Goal: Information Seeking & Learning: Check status

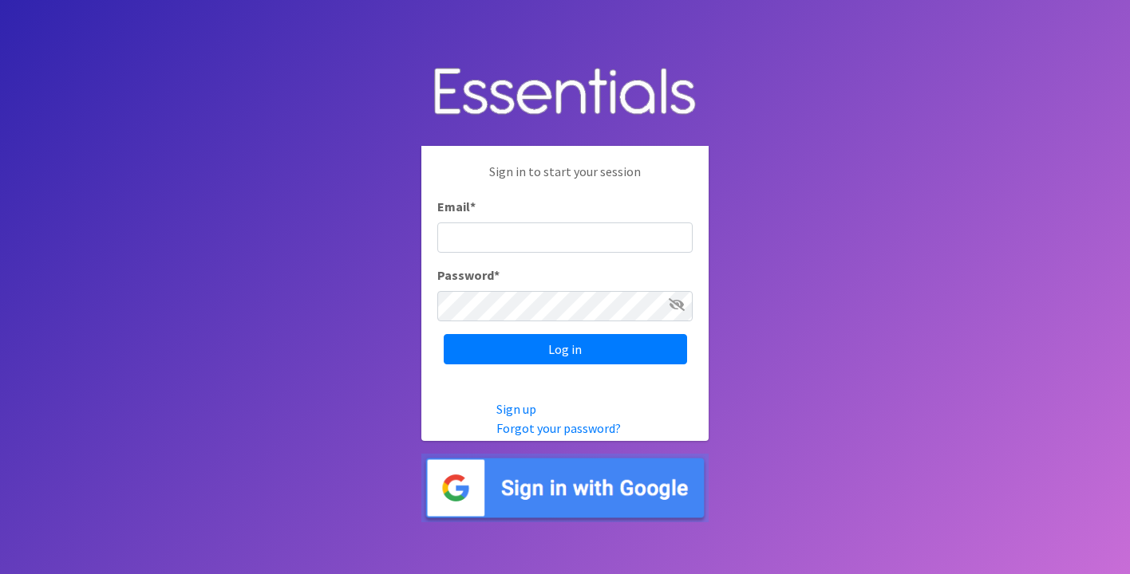
type input "[PERSON_NAME][EMAIL_ADDRESS][DOMAIN_NAME]"
click at [606, 367] on div "Sign in to start your session Email * [PERSON_NAME][EMAIL_ADDRESS][DOMAIN_NAME]…" at bounding box center [564, 263] width 287 height 235
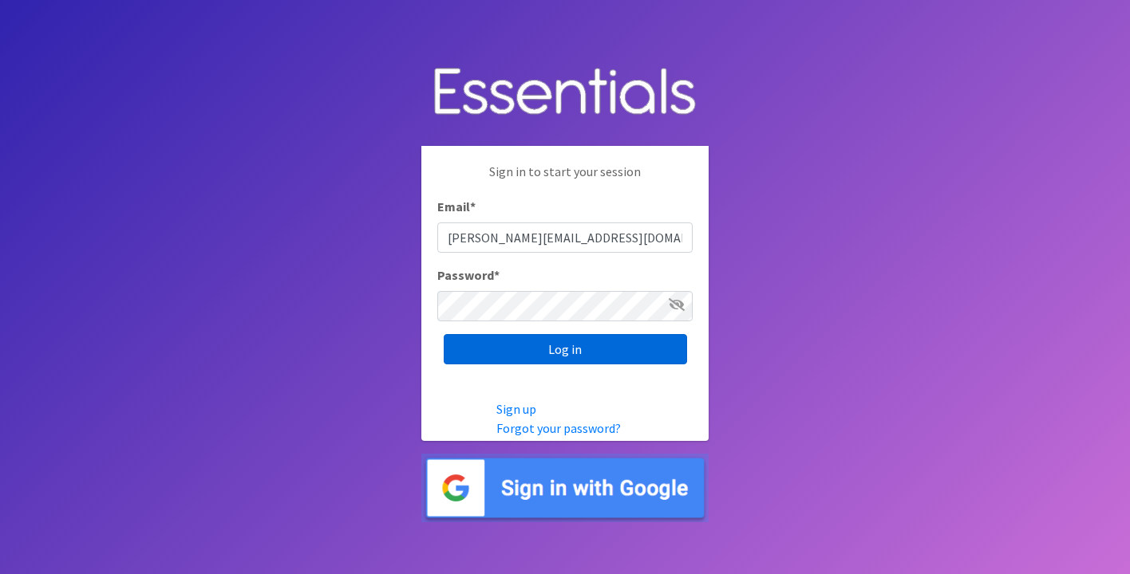
click at [585, 355] on input "Log in" at bounding box center [565, 349] width 243 height 30
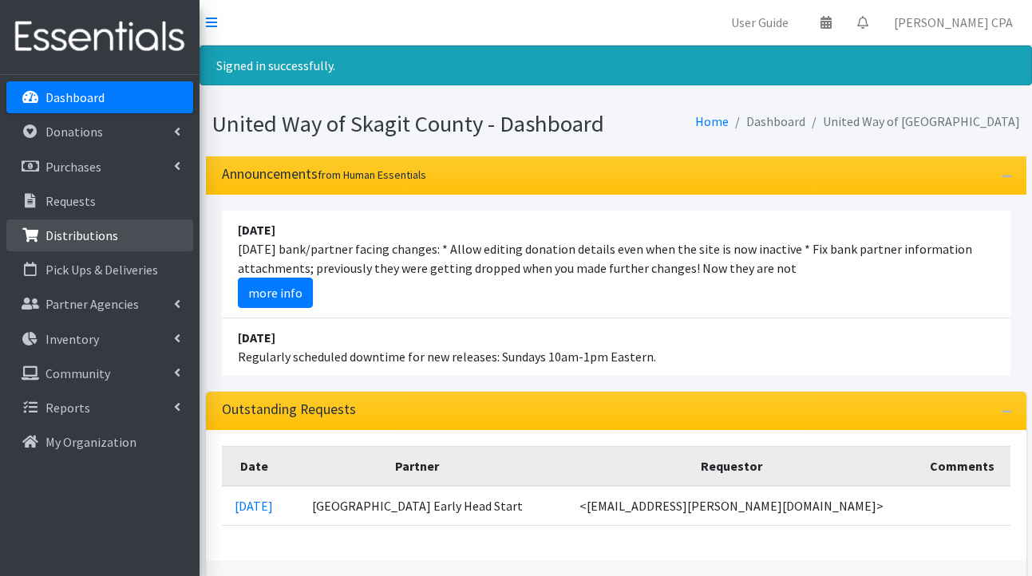
click at [113, 234] on p "Distributions" at bounding box center [81, 235] width 73 height 16
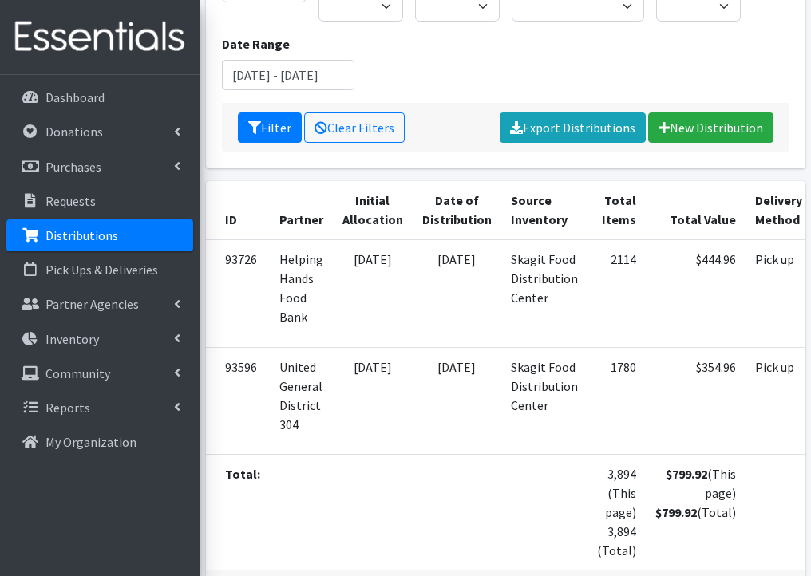
scroll to position [321, 0]
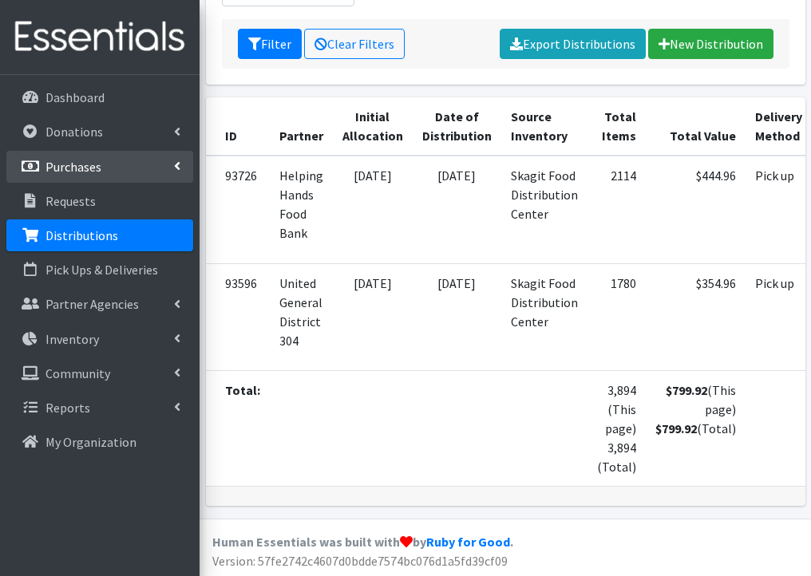
click at [135, 172] on link "Purchases" at bounding box center [99, 167] width 187 height 32
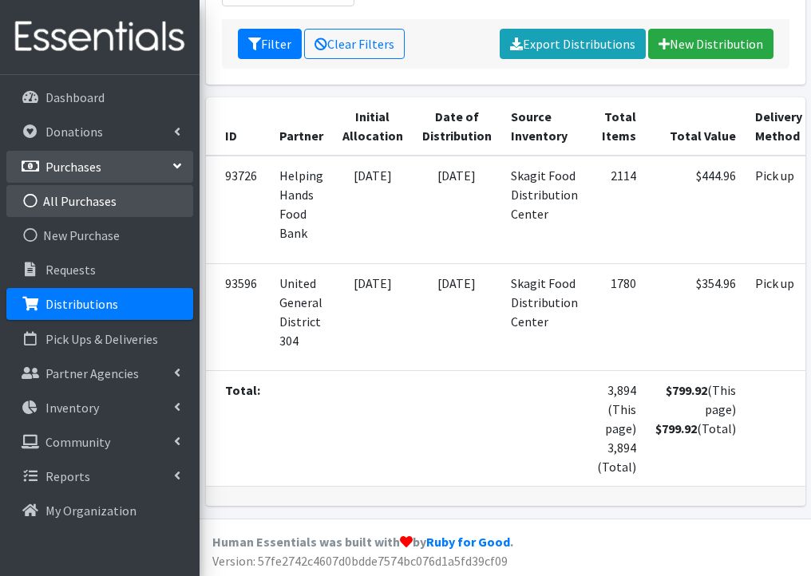
click at [85, 214] on link "All Purchases" at bounding box center [99, 201] width 187 height 32
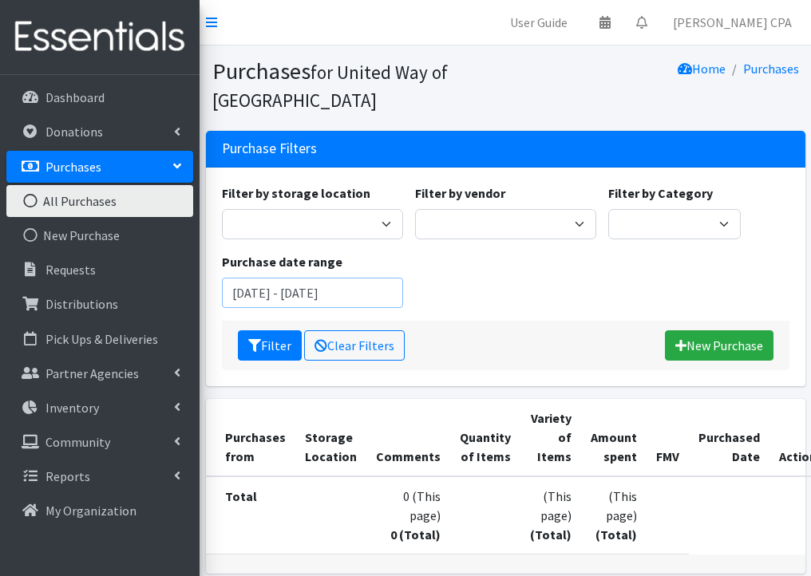
click at [365, 290] on input "June 11, 2025 - September 11, 2025" at bounding box center [312, 293] width 181 height 30
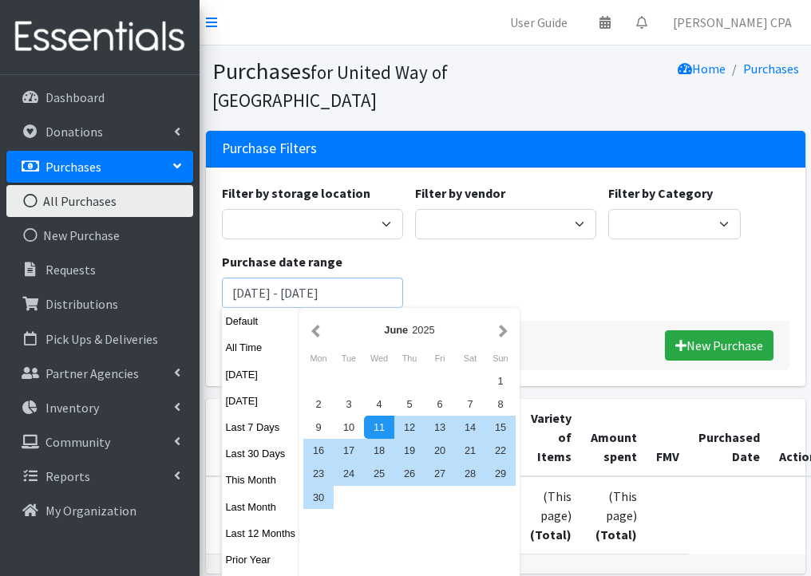
click at [365, 290] on input "June 11, 2025 - September 11, 2025" at bounding box center [312, 293] width 181 height 30
click at [319, 336] on button "button" at bounding box center [315, 330] width 17 height 20
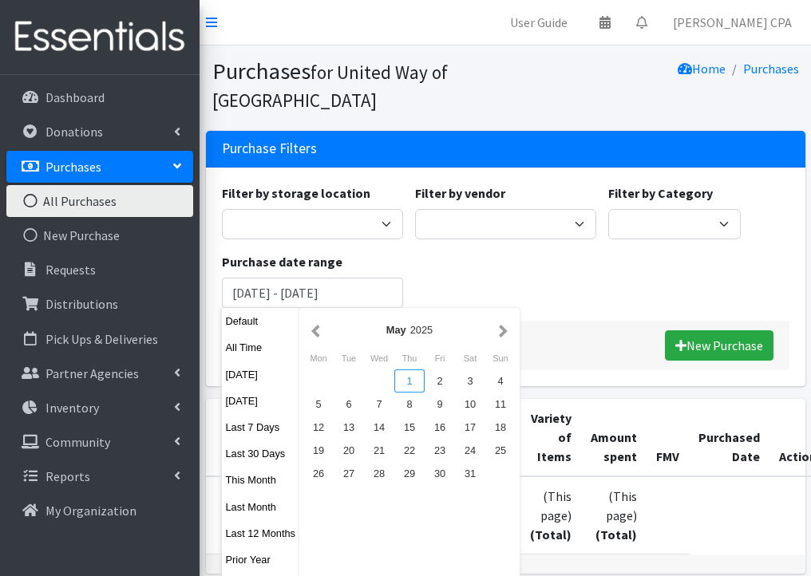
click at [424, 376] on div "1" at bounding box center [409, 380] width 30 height 23
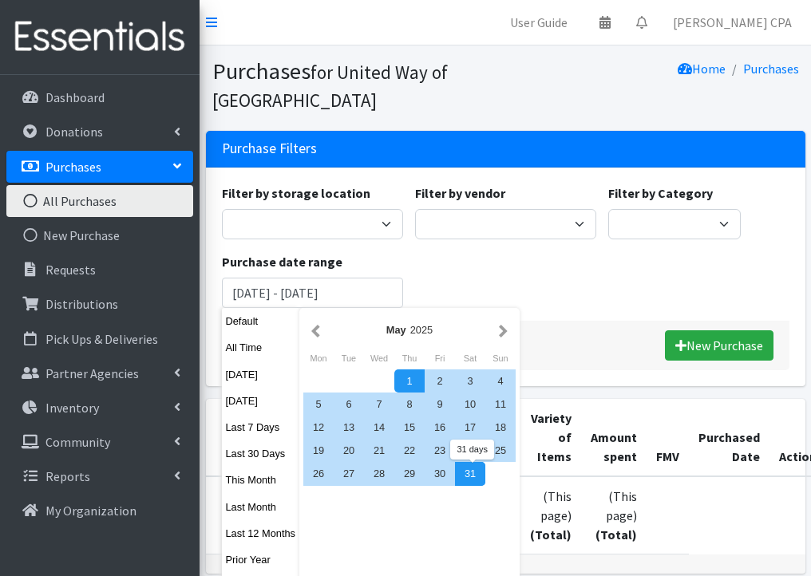
click at [482, 483] on div "31" at bounding box center [470, 473] width 30 height 23
type input "[DATE] - [DATE]"
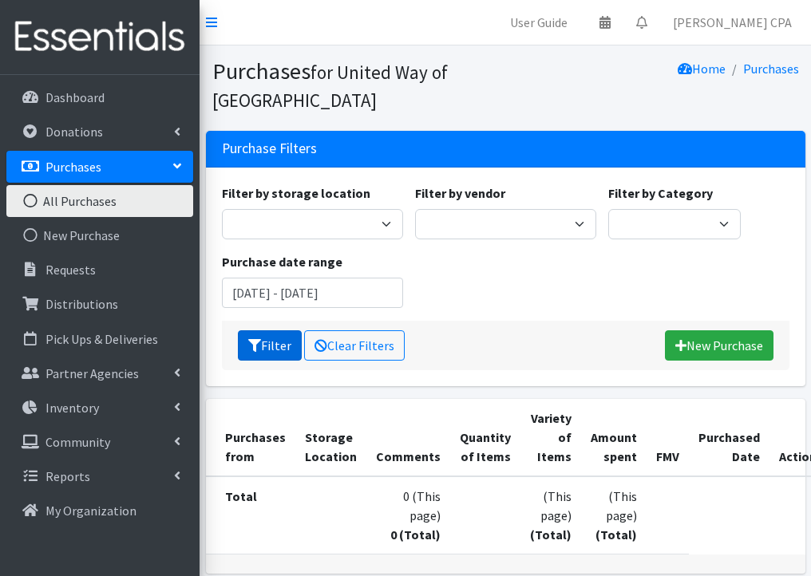
click at [268, 344] on button "Filter" at bounding box center [270, 345] width 64 height 30
click at [341, 286] on input "[DATE] - [DATE]" at bounding box center [312, 293] width 181 height 30
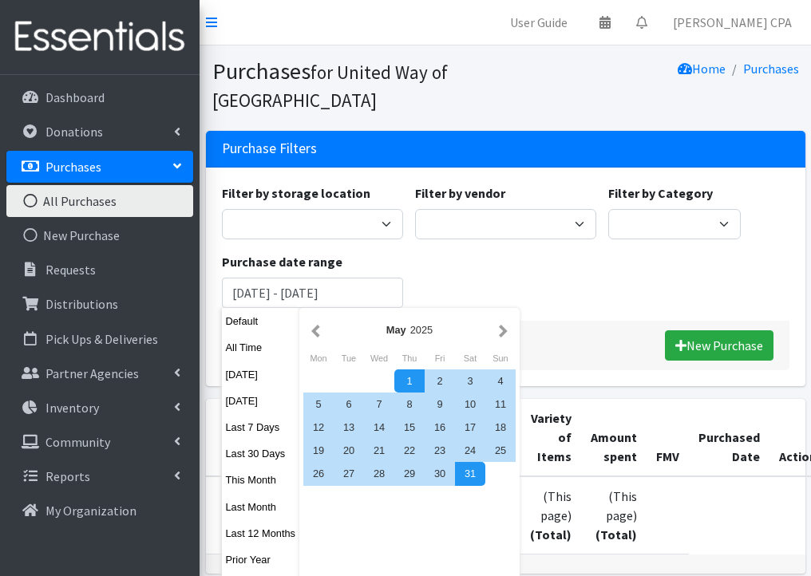
click at [456, 301] on div "Filter by storage location Helping Hands Food Bank United Way of [GEOGRAPHIC_DA…" at bounding box center [504, 251] width 579 height 137
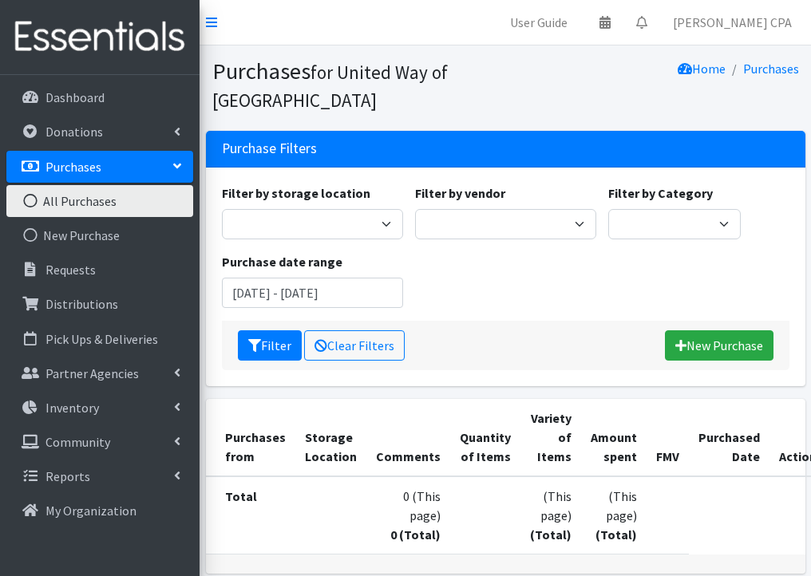
click at [486, 314] on div "Filter by storage location Helping Hands Food Bank United Way of [GEOGRAPHIC_DA…" at bounding box center [504, 251] width 579 height 137
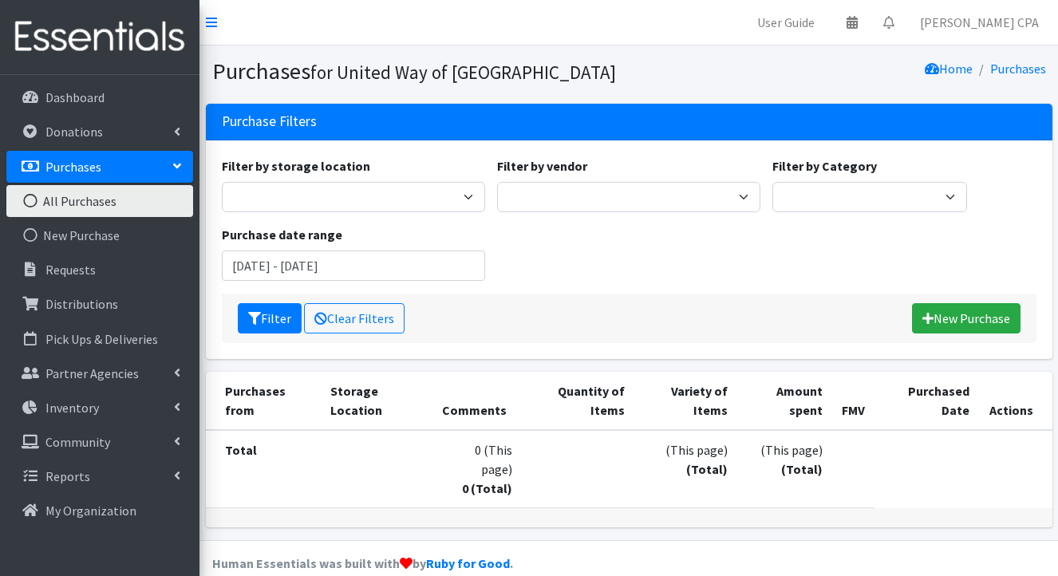
scroll to position [23, 0]
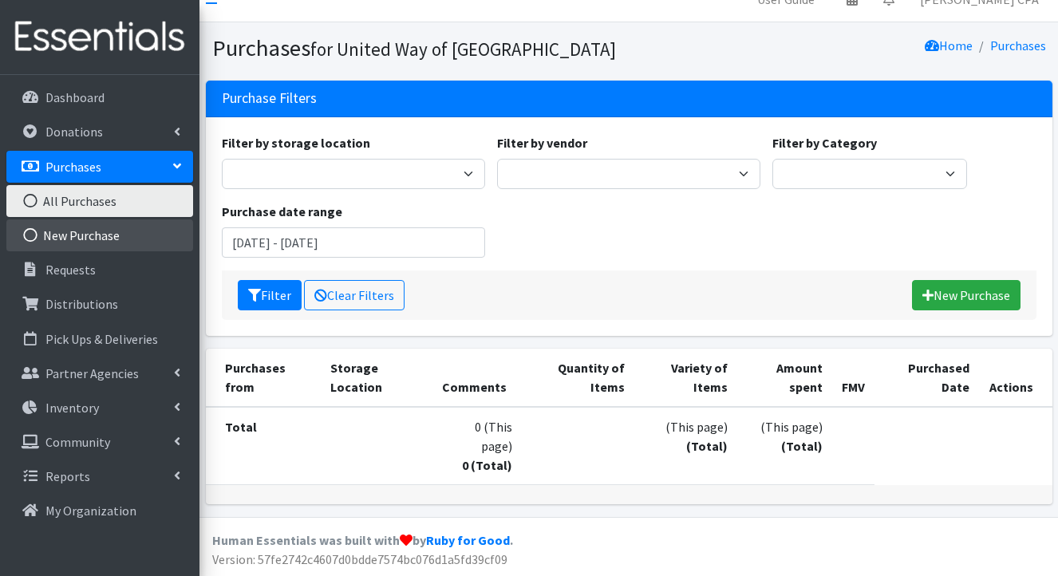
click at [27, 236] on icon at bounding box center [30, 235] width 21 height 14
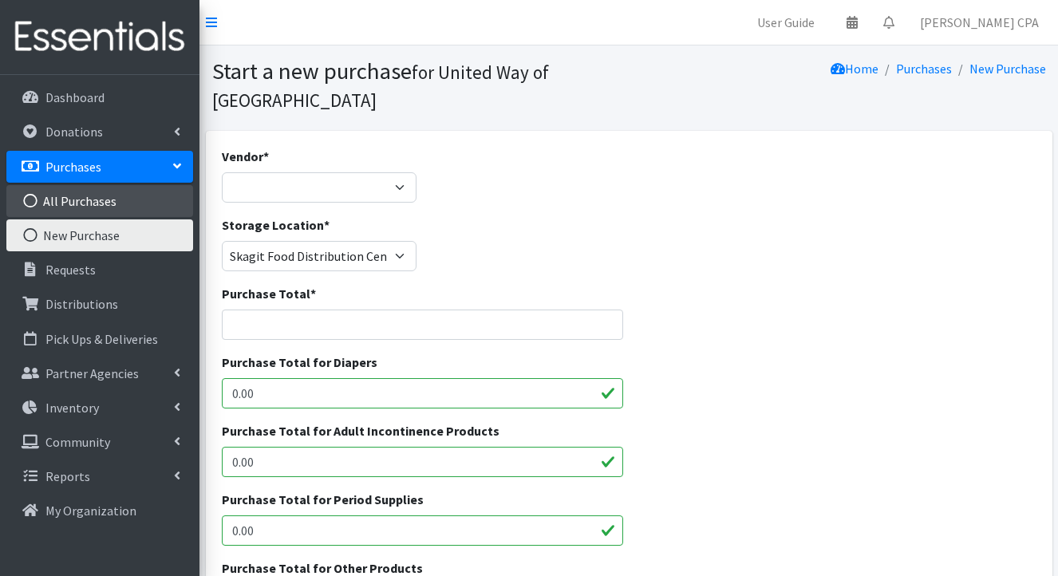
click at [29, 200] on icon at bounding box center [30, 201] width 21 height 14
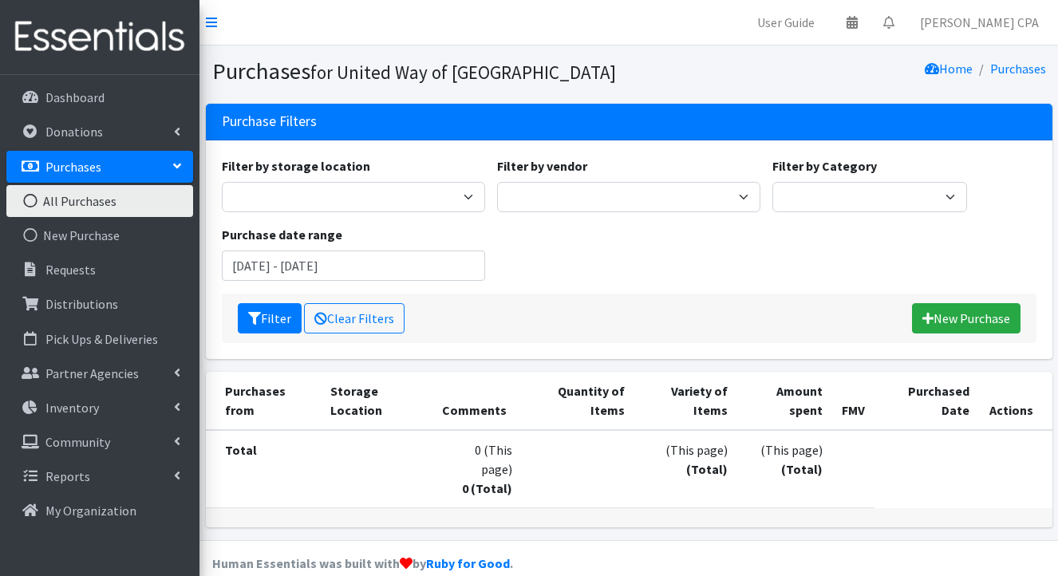
scroll to position [23, 0]
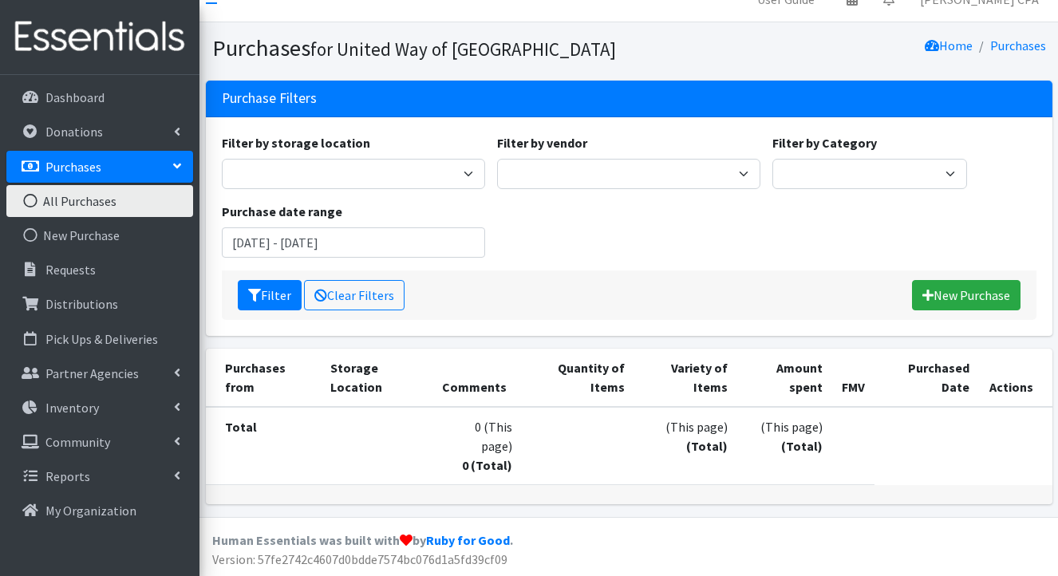
click at [431, 223] on div "Purchase date range [DATE] - [DATE]" at bounding box center [352, 230] width 275 height 56
click at [258, 298] on icon "submit" at bounding box center [254, 295] width 13 height 13
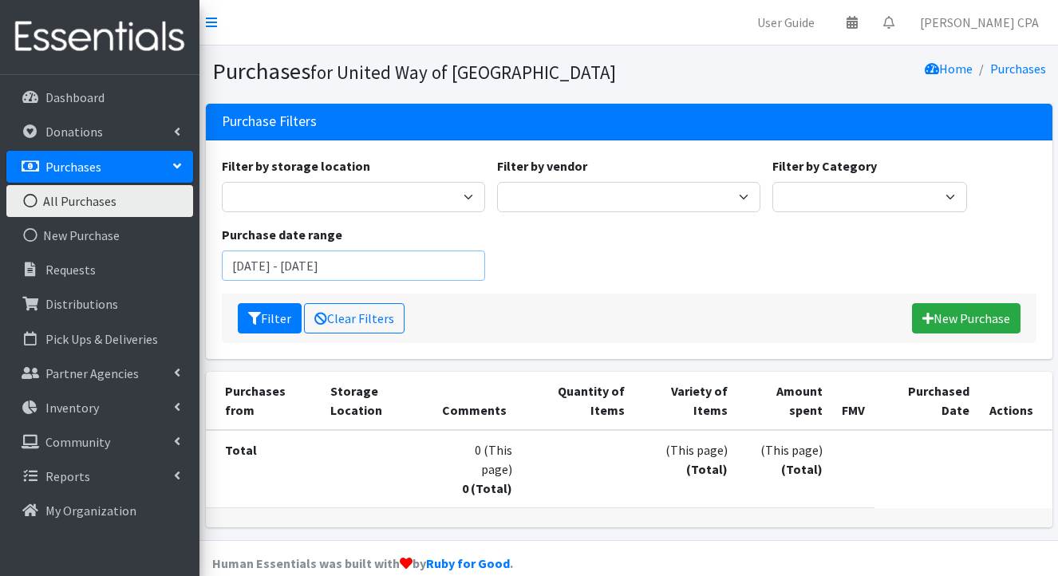
click at [329, 257] on input "[DATE] - [DATE]" at bounding box center [353, 266] width 263 height 30
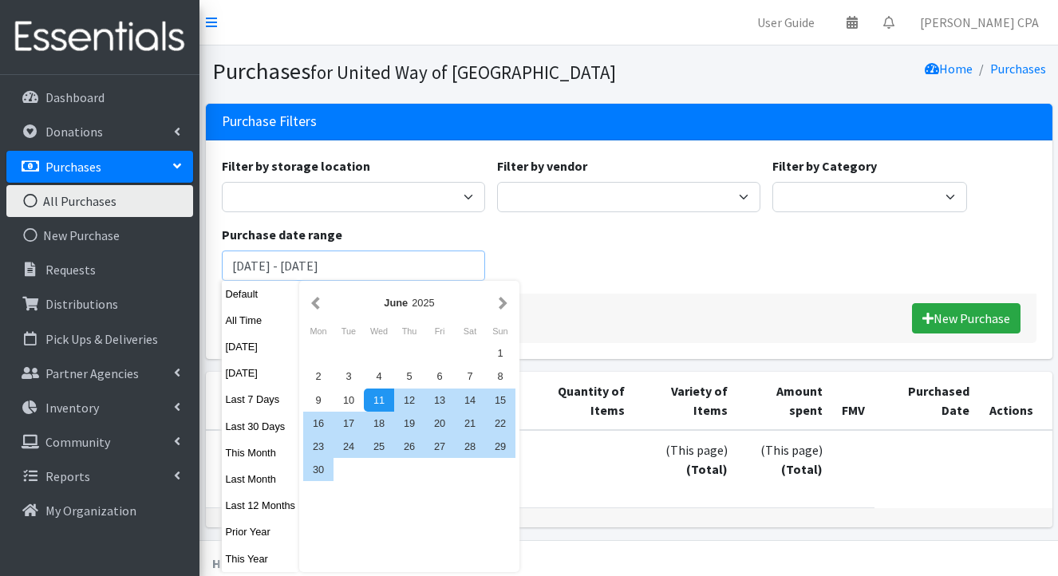
click at [329, 257] on input "[DATE] - [DATE]" at bounding box center [353, 266] width 263 height 30
click at [323, 306] on button "button" at bounding box center [315, 303] width 17 height 20
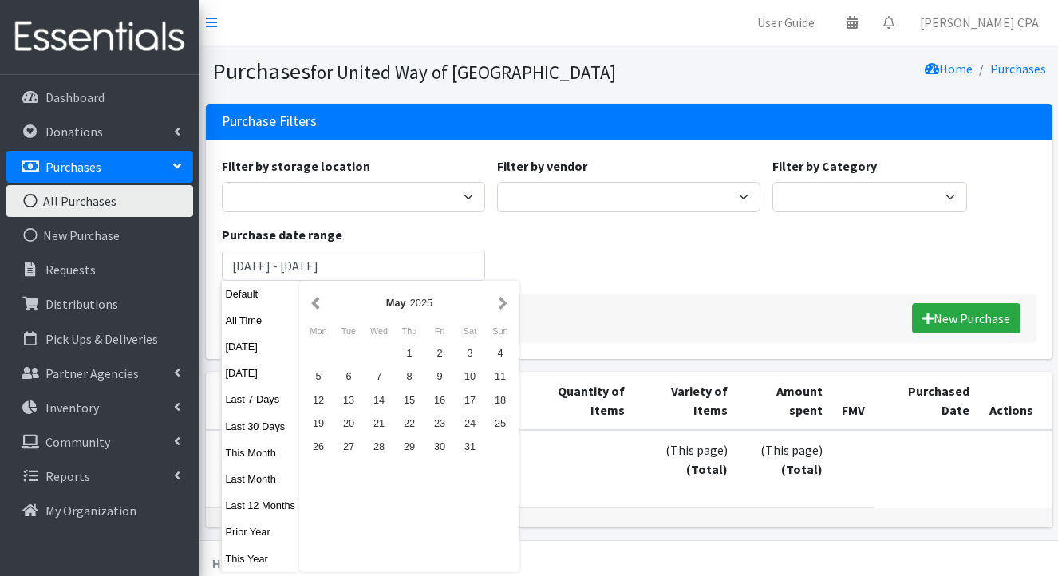
click at [323, 306] on button "button" at bounding box center [315, 303] width 17 height 20
click at [353, 349] on div "1" at bounding box center [348, 352] width 30 height 23
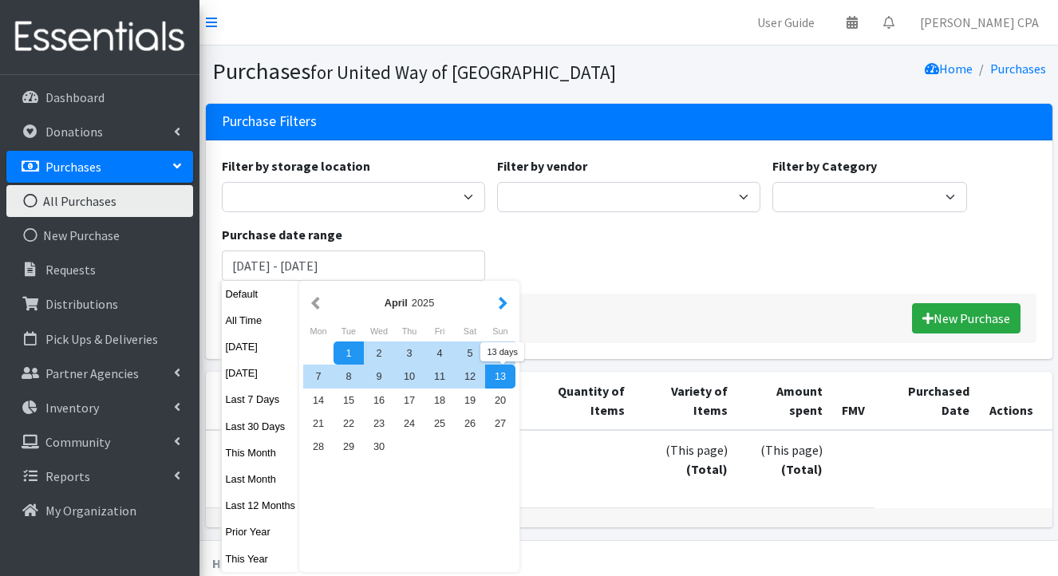
click at [505, 305] on button "button" at bounding box center [503, 303] width 17 height 20
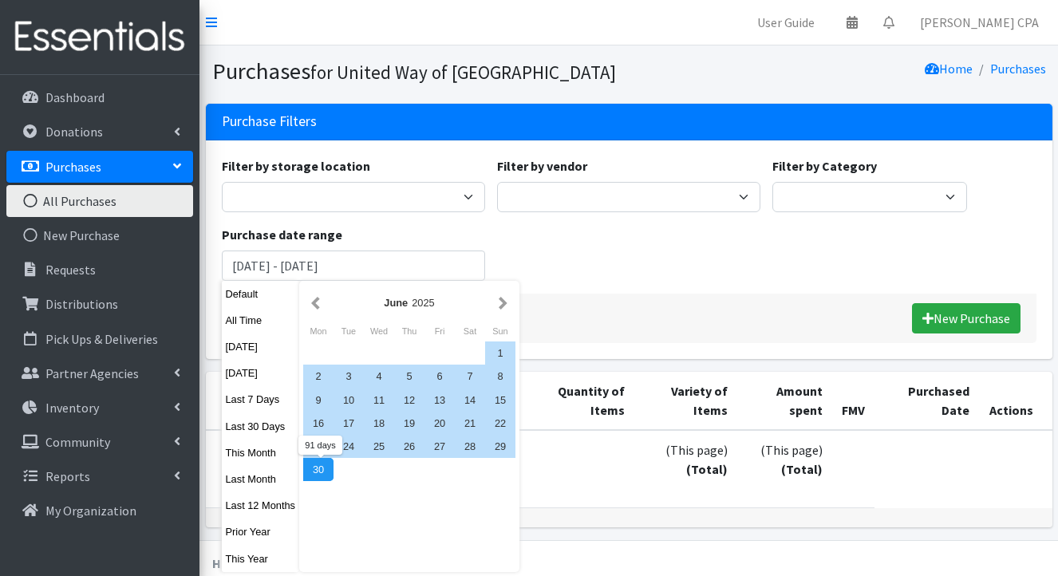
click at [322, 467] on div "30" at bounding box center [318, 469] width 30 height 23
type input "April 1, 2025 - June 30, 2025"
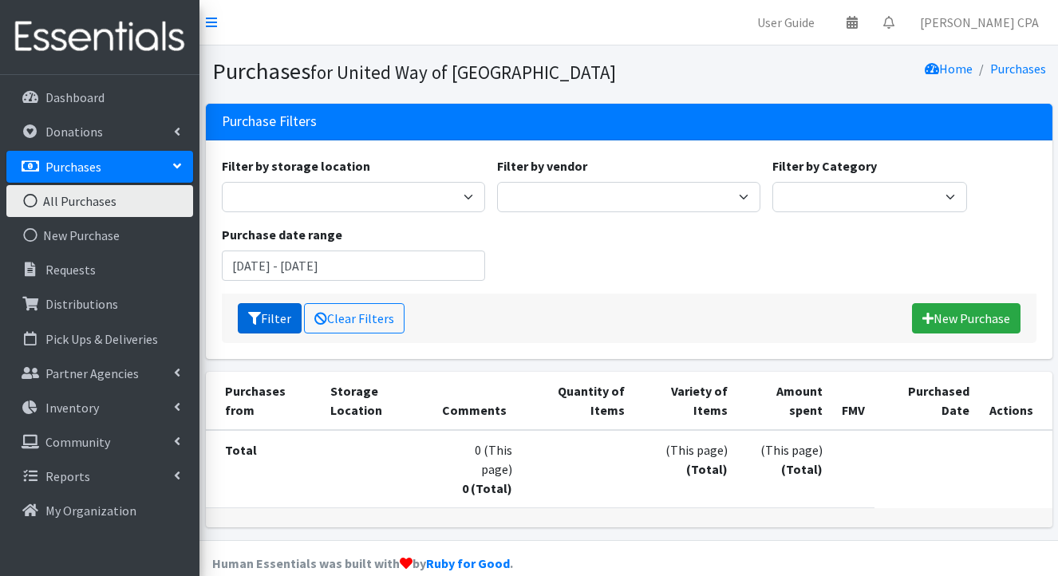
click at [260, 323] on button "Filter" at bounding box center [270, 318] width 64 height 30
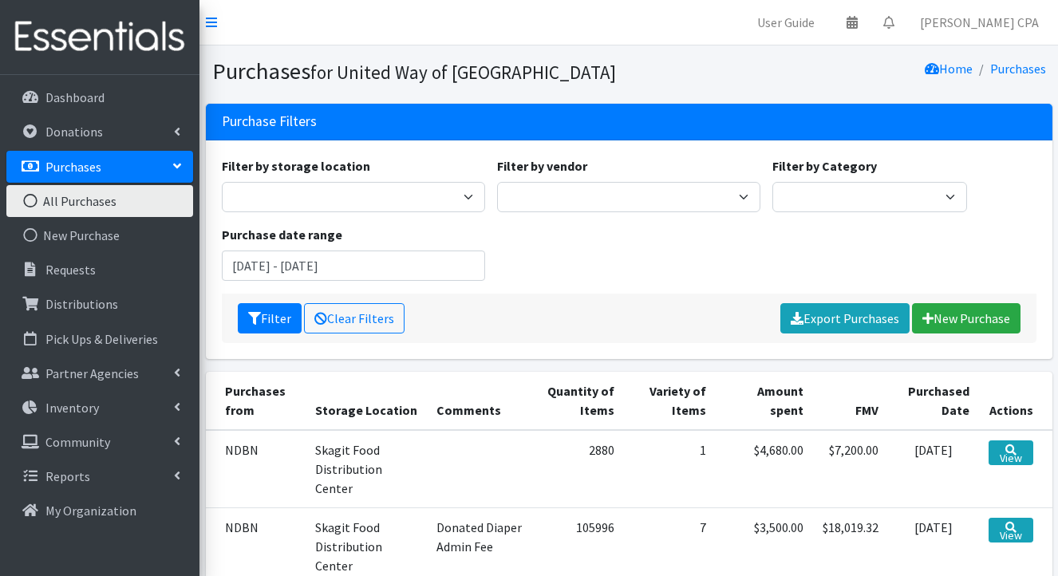
scroll to position [197, 0]
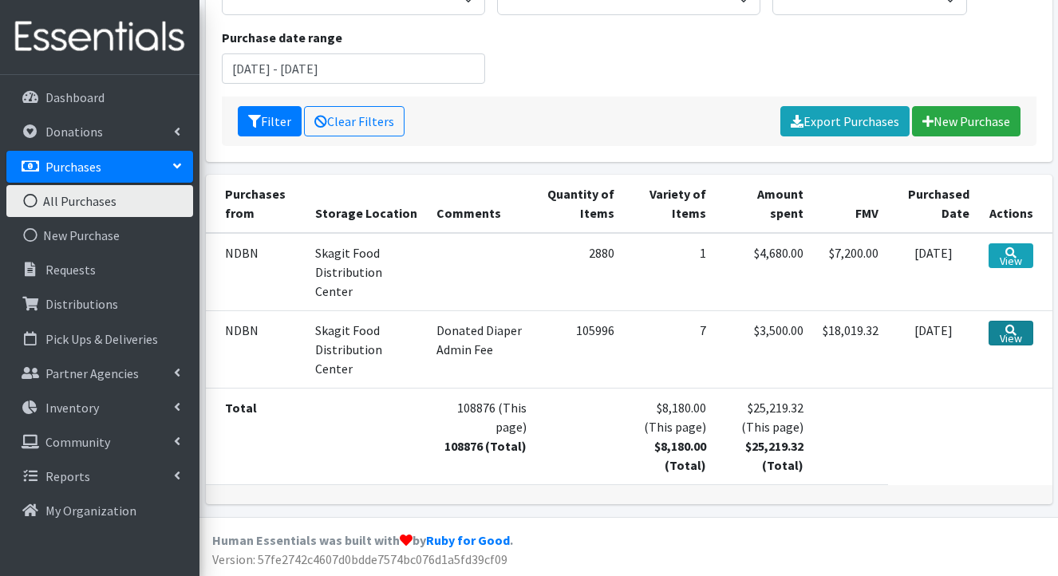
click at [1008, 341] on link "View" at bounding box center [1010, 333] width 45 height 25
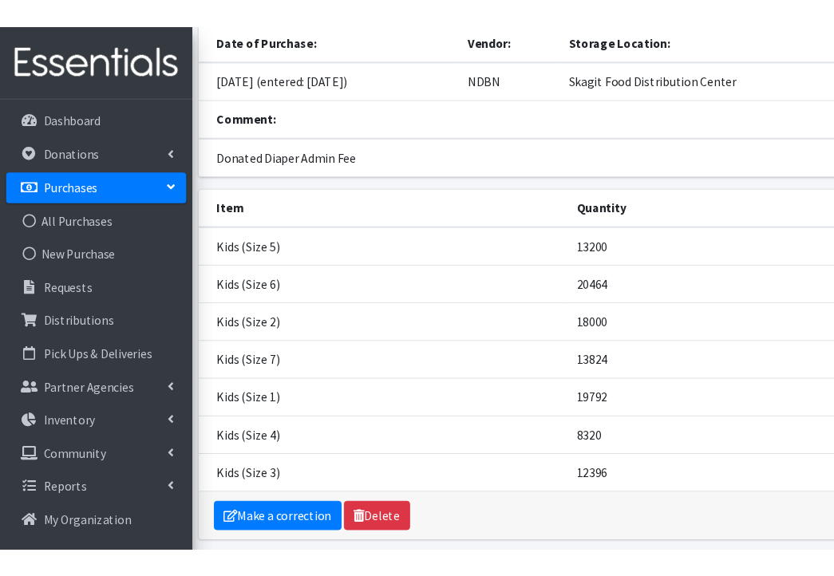
scroll to position [161, 0]
